Goal: Task Accomplishment & Management: Use online tool/utility

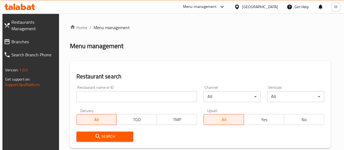
click at [88, 98] on input "search" at bounding box center [137, 96] width 121 height 11
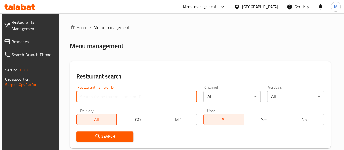
paste input "26887"
type input "26887"
click button "Search" at bounding box center [105, 136] width 57 height 10
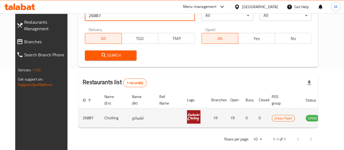
scroll to position [0, 4]
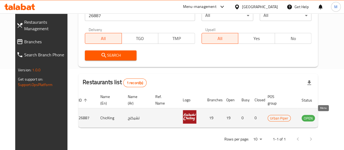
click at [331, 117] on icon "enhanced table" at bounding box center [334, 118] width 7 height 7
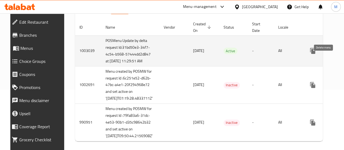
scroll to position [0, 14]
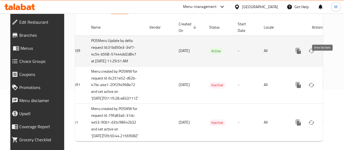
click at [335, 53] on icon "enhanced table" at bounding box center [337, 50] width 5 height 5
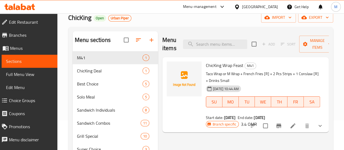
scroll to position [31, 0]
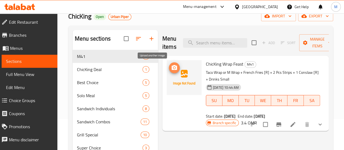
click at [172, 66] on icon "upload picture" at bounding box center [174, 67] width 5 height 5
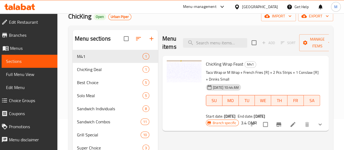
click at [41, 6] on div "Menu-management [GEOGRAPHIC_DATA] Get Help M" at bounding box center [172, 6] width 344 height 13
drag, startPoint x: 67, startPoint y: 17, endPoint x: 92, endPoint y: 20, distance: 25.5
click at [92, 20] on div "Home / Restaurants management / Menus / Sections ChicKing Open Urban Piper impo…" at bounding box center [200, 116] width 287 height 268
copy span "ChicKing"
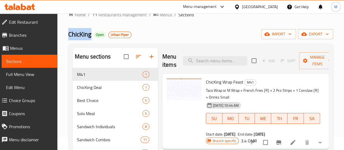
scroll to position [0, 0]
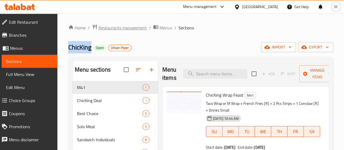
click at [115, 30] on span "Restaurants management" at bounding box center [123, 28] width 48 height 7
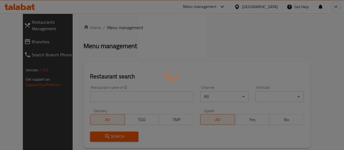
click at [106, 97] on div at bounding box center [172, 75] width 344 height 150
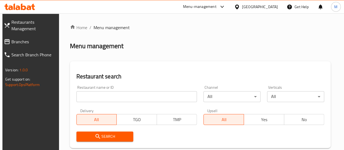
click at [94, 98] on input "search" at bounding box center [137, 96] width 121 height 11
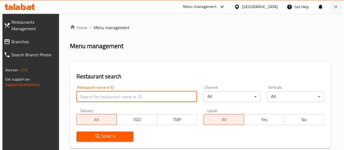
paste input "628896"
type input "628896"
click button "Search" at bounding box center [105, 136] width 57 height 10
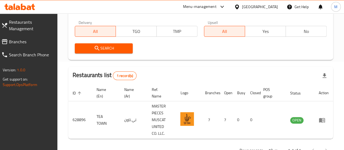
scroll to position [106, 0]
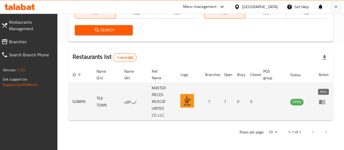
click at [325, 102] on icon "enhanced table" at bounding box center [322, 102] width 7 height 7
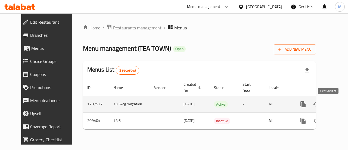
click at [339, 104] on icon "enhanced table" at bounding box center [342, 104] width 7 height 7
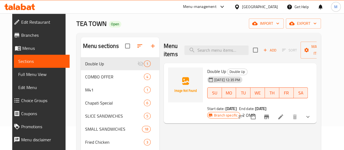
scroll to position [24, 0]
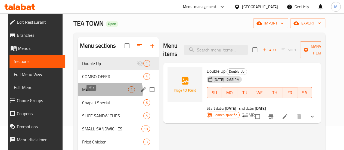
click at [96, 93] on span "M41" at bounding box center [105, 89] width 46 height 7
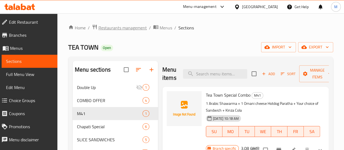
click at [124, 28] on span "Restaurants management" at bounding box center [123, 28] width 48 height 7
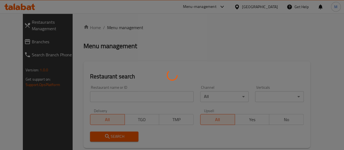
click at [104, 97] on div at bounding box center [172, 75] width 344 height 150
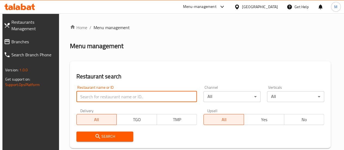
click at [104, 97] on input "search" at bounding box center [137, 96] width 121 height 11
paste input "672593"
type input "672593"
click button "Search" at bounding box center [105, 136] width 57 height 10
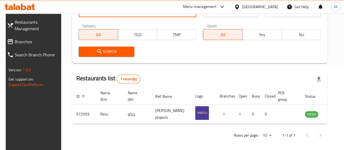
scroll to position [87, 0]
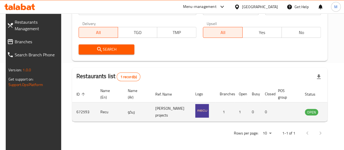
click at [337, 113] on icon "enhanced table" at bounding box center [338, 112] width 2 height 2
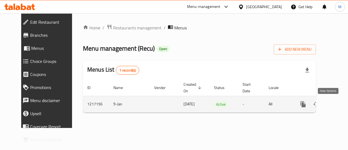
click at [340, 104] on icon "enhanced table" at bounding box center [342, 104] width 5 height 5
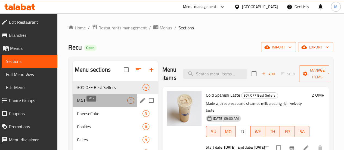
click at [92, 104] on span "M41" at bounding box center [102, 100] width 50 height 7
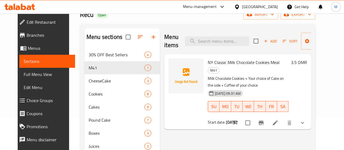
scroll to position [38, 0]
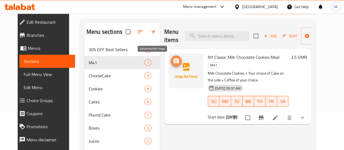
click at [176, 60] on circle "upload picture" at bounding box center [177, 61] width 2 height 2
